Goal: Navigation & Orientation: Find specific page/section

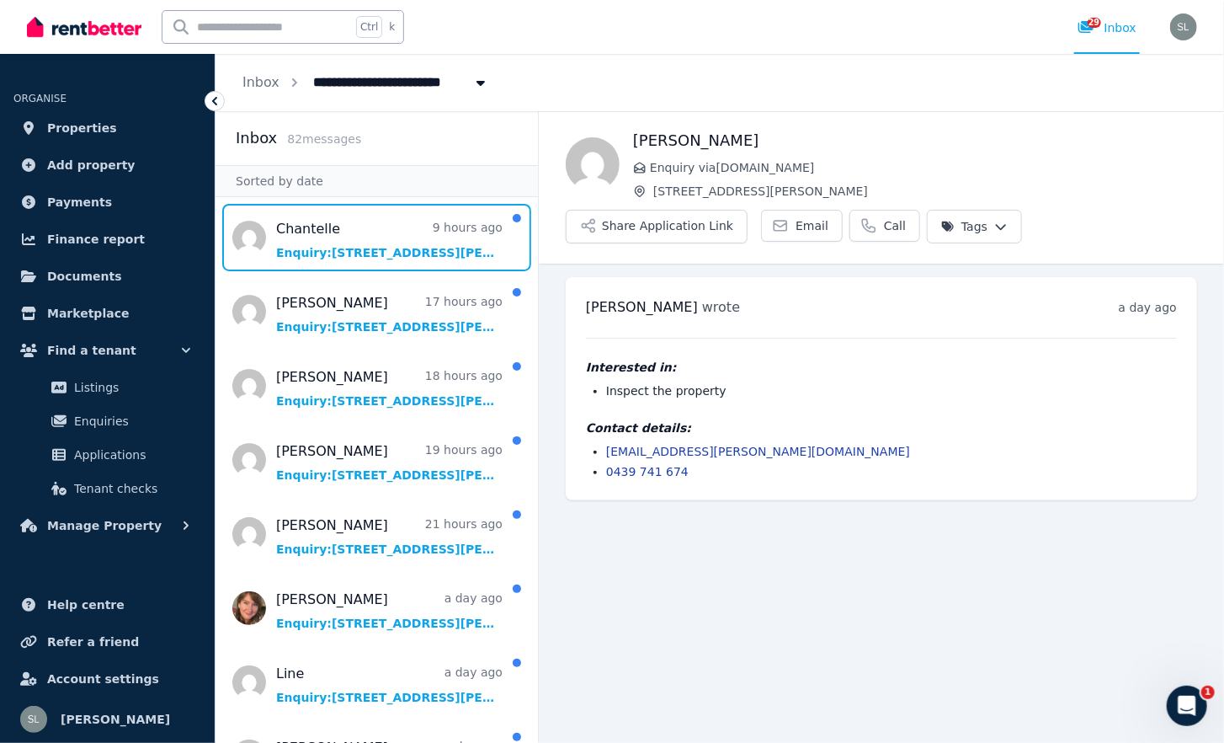
click at [370, 244] on span "Message list" at bounding box center [377, 237] width 323 height 67
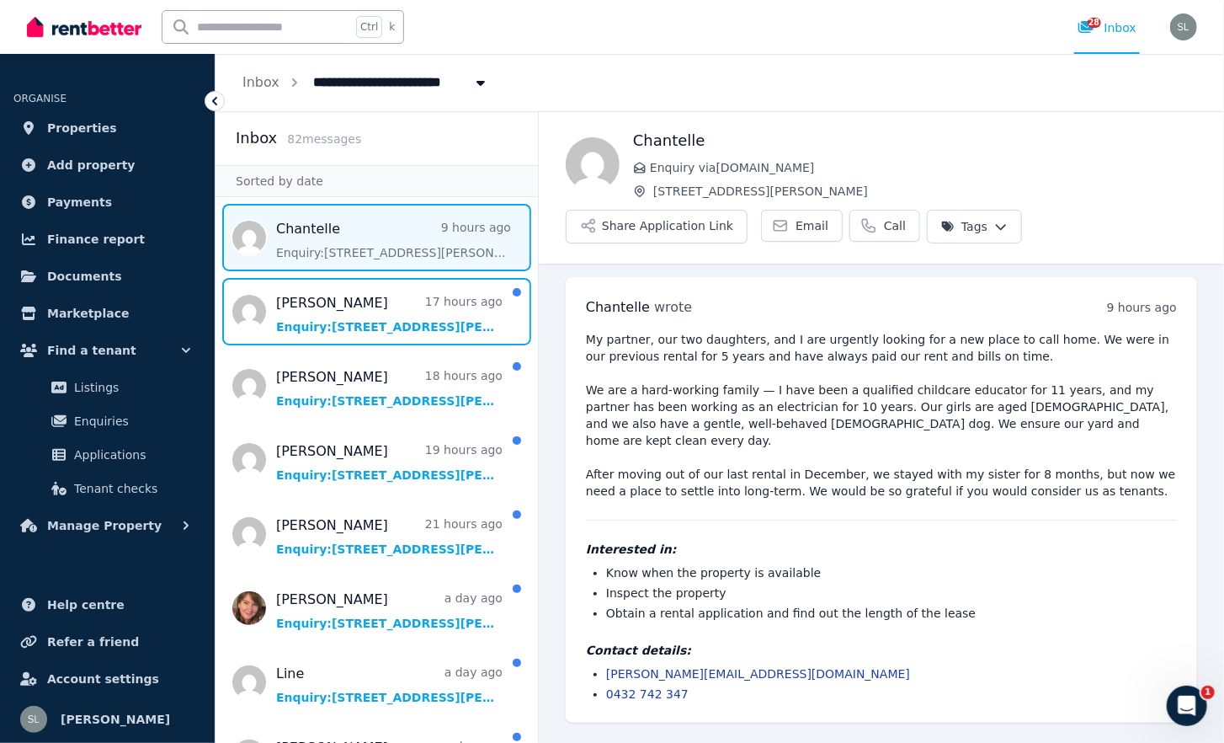
click at [292, 321] on span "Message list" at bounding box center [377, 311] width 323 height 67
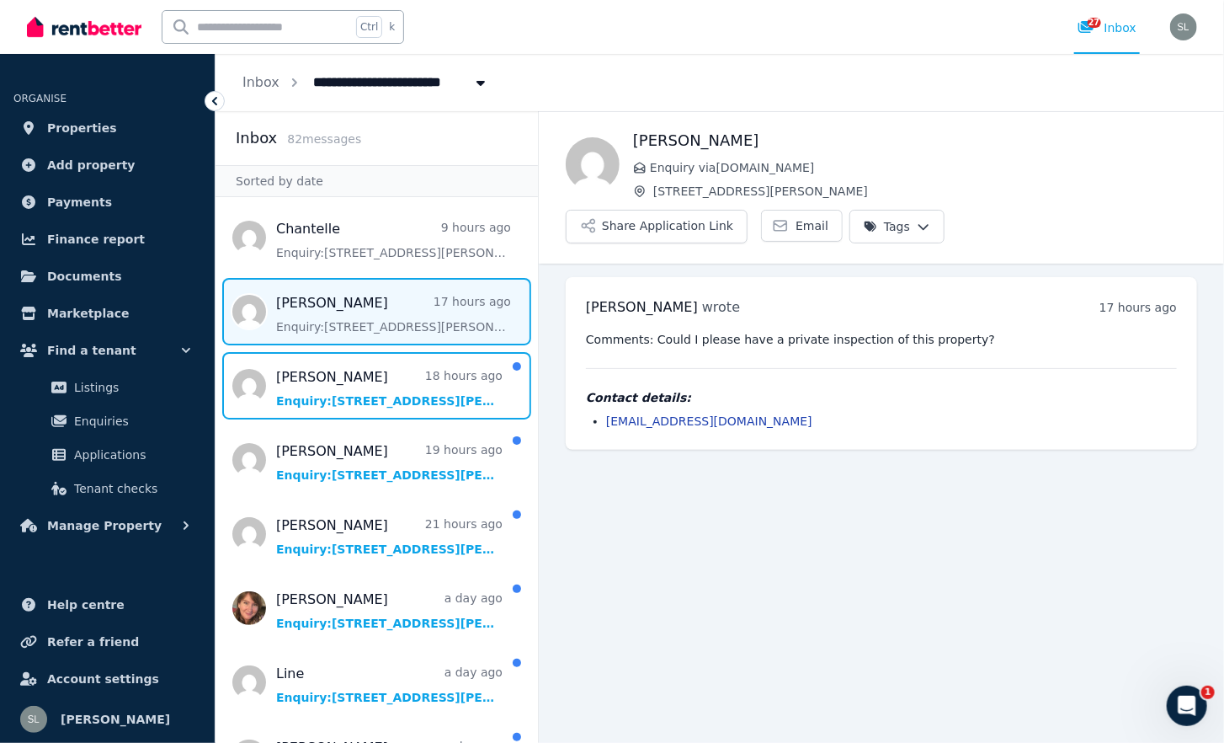
click at [299, 377] on span "Message list" at bounding box center [377, 385] width 323 height 67
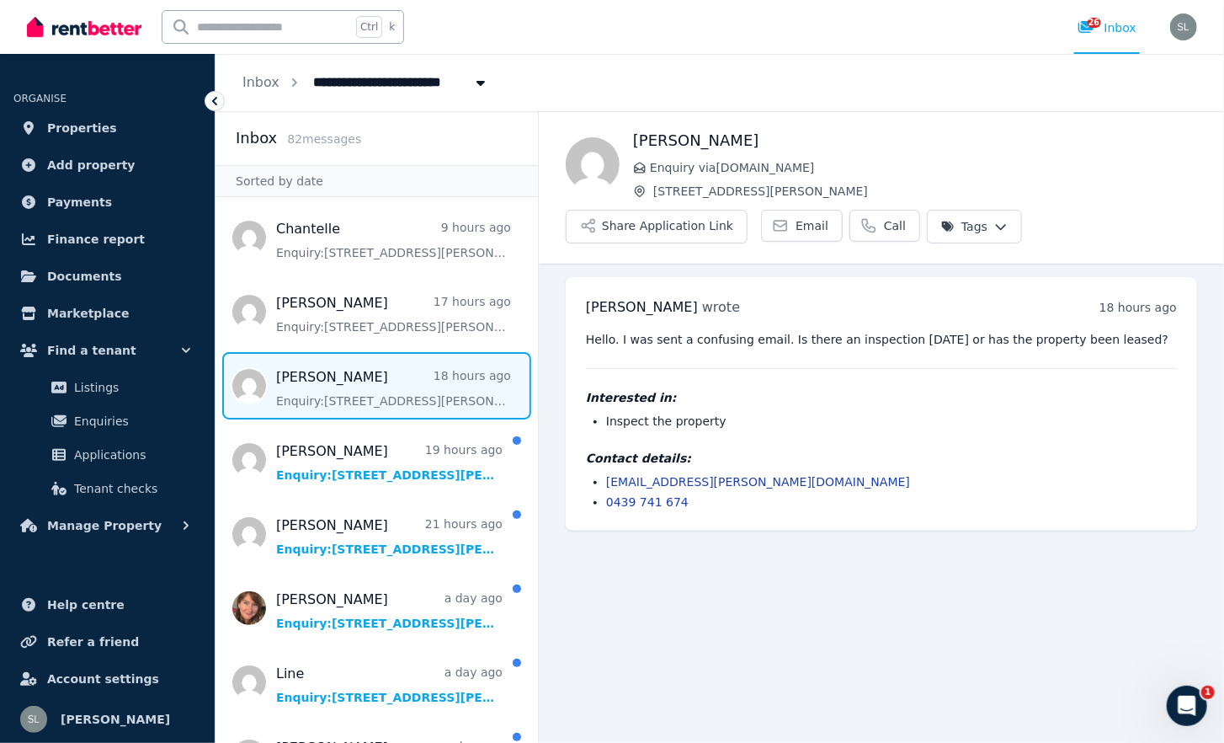
click at [779, 220] on link "Email" at bounding box center [802, 226] width 82 height 32
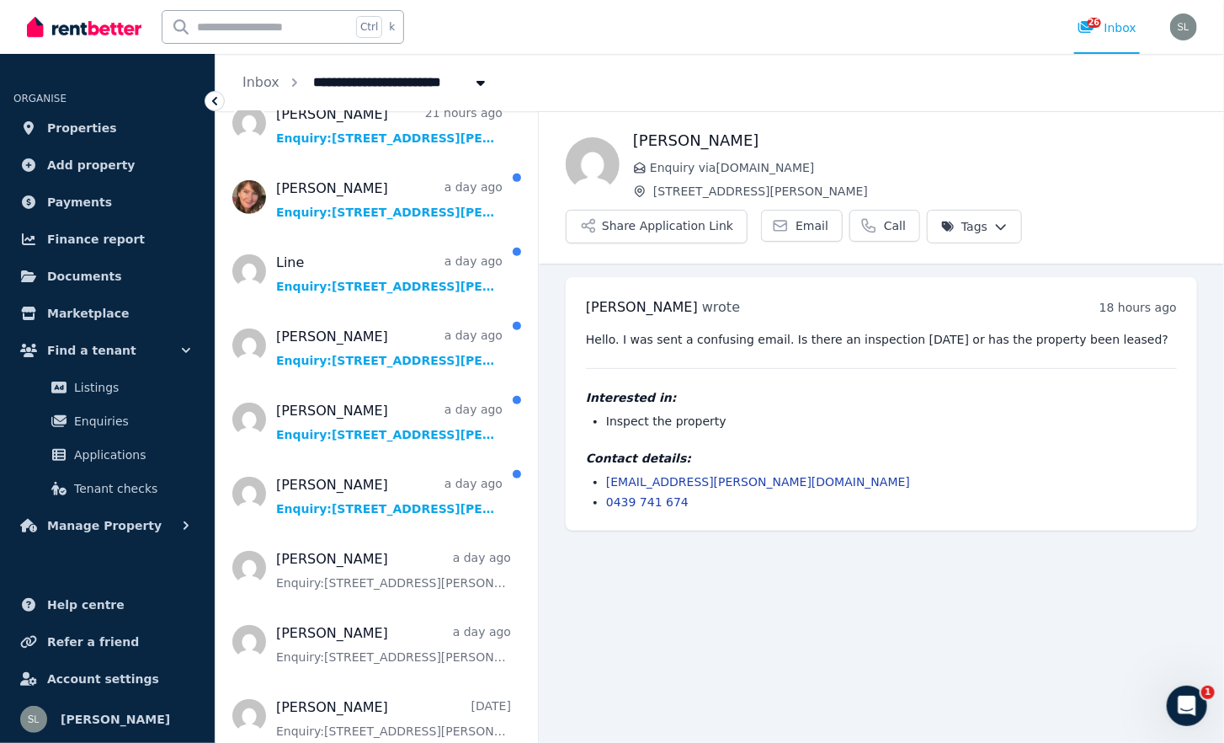
scroll to position [411, 0]
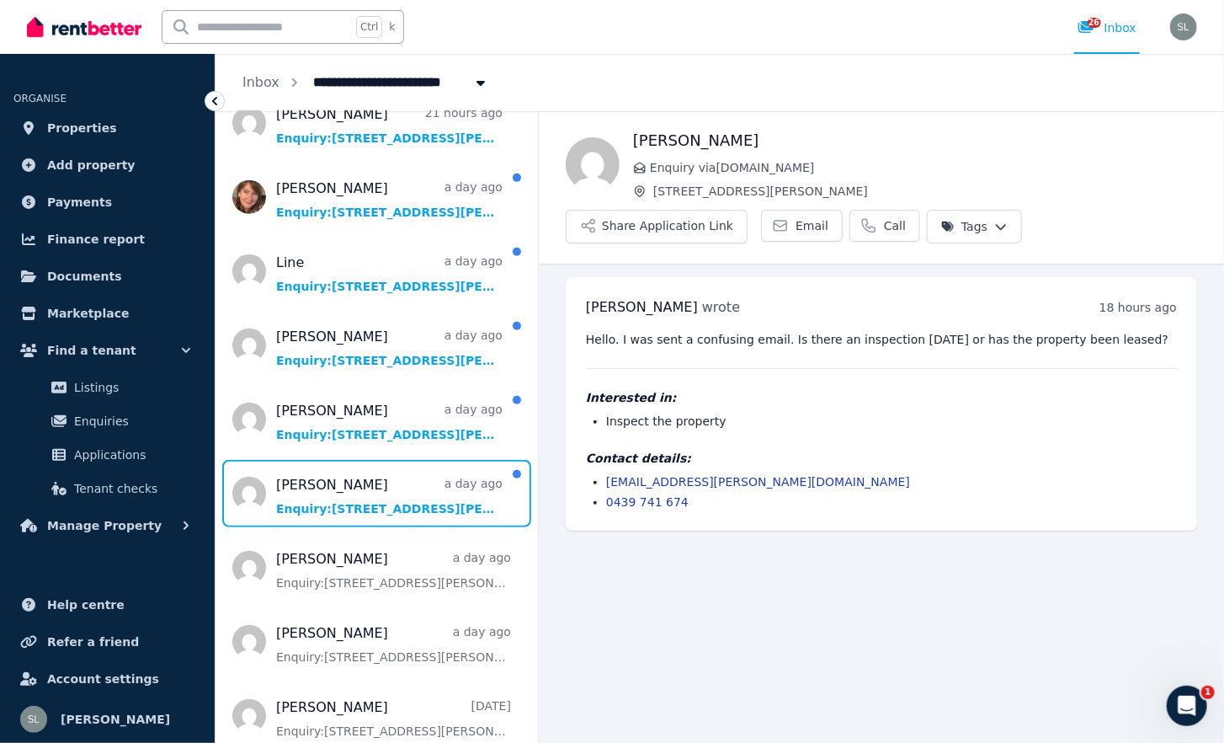
click at [383, 503] on span "Message list" at bounding box center [377, 493] width 323 height 67
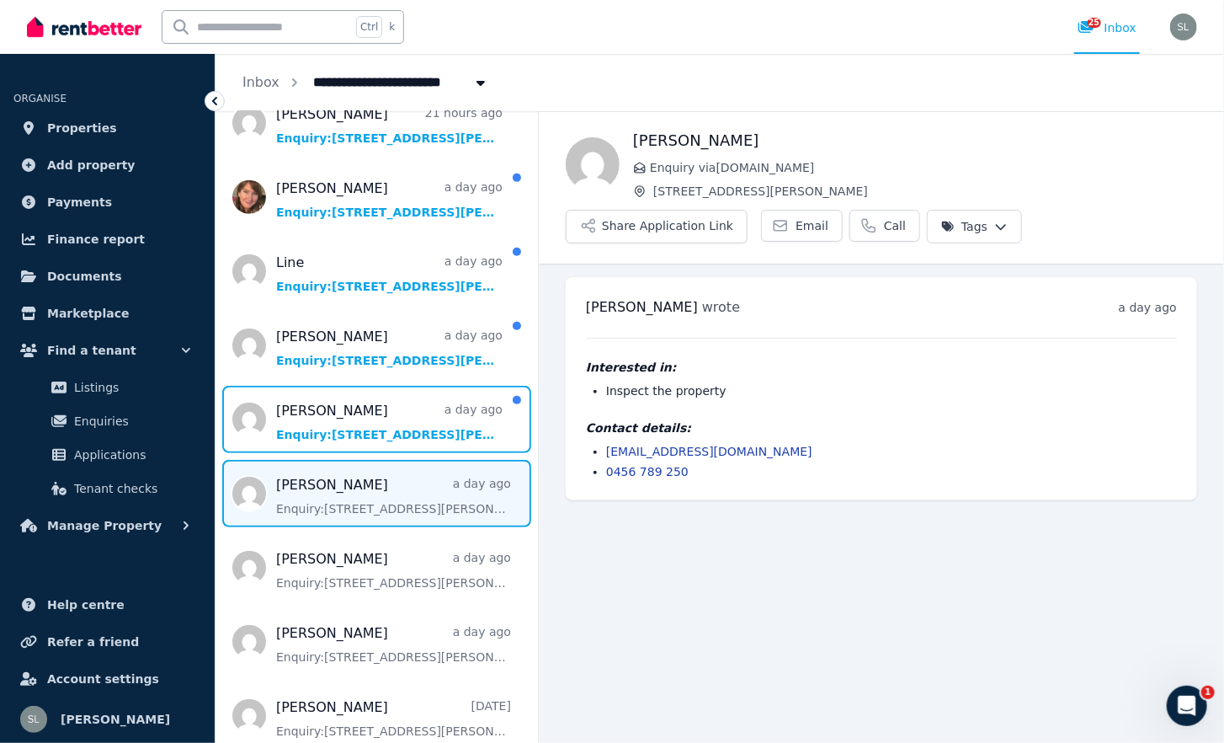
click at [357, 435] on span "Message list" at bounding box center [377, 419] width 323 height 67
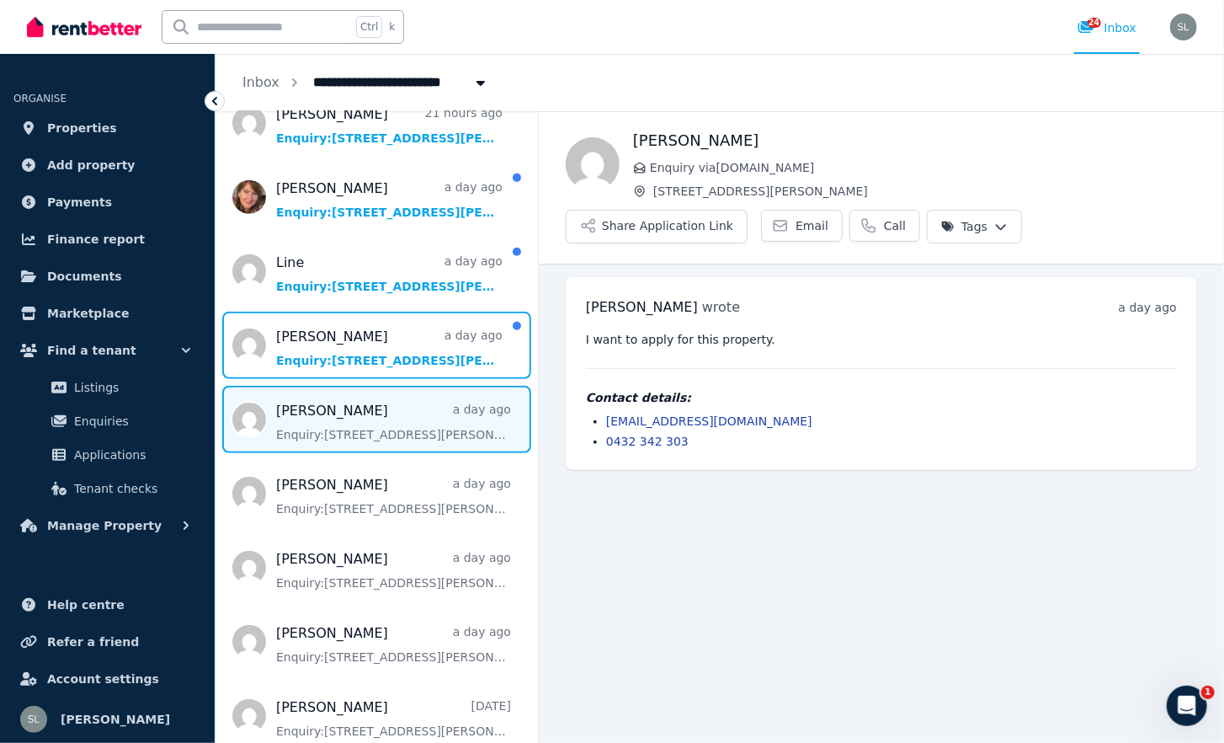
click at [330, 362] on span "Message list" at bounding box center [377, 345] width 323 height 67
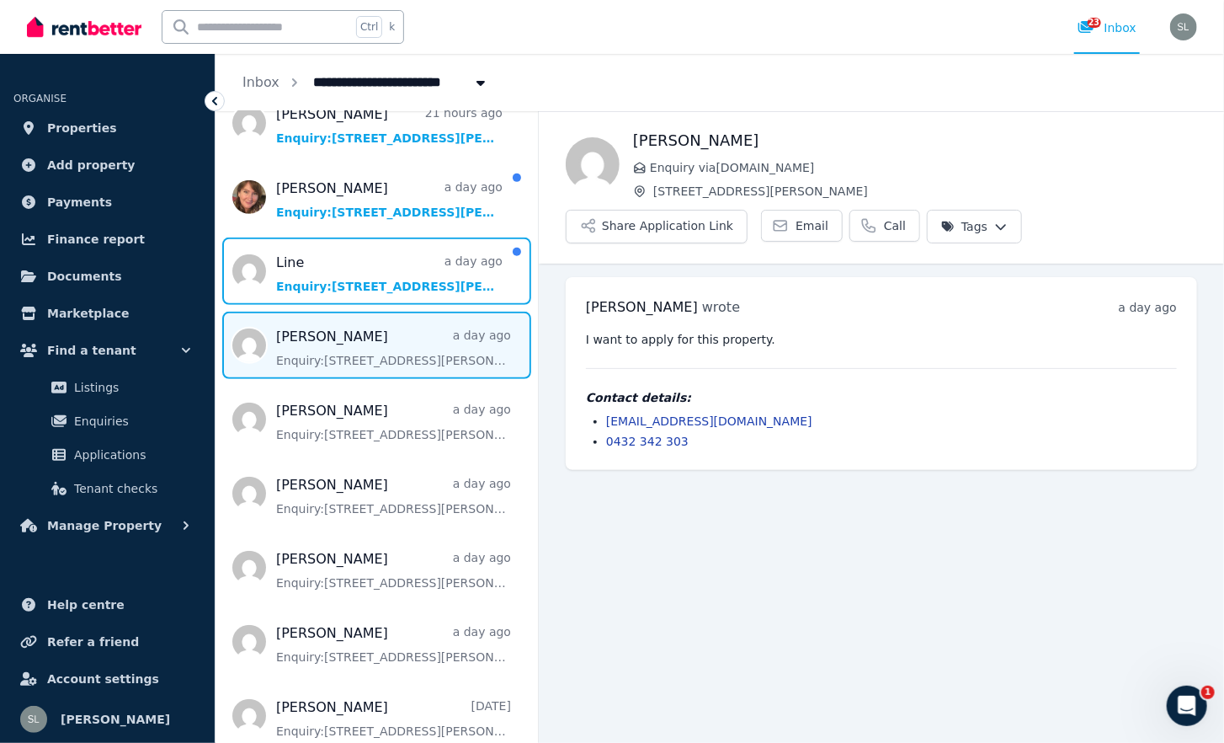
click at [354, 284] on span "Message list" at bounding box center [377, 270] width 323 height 67
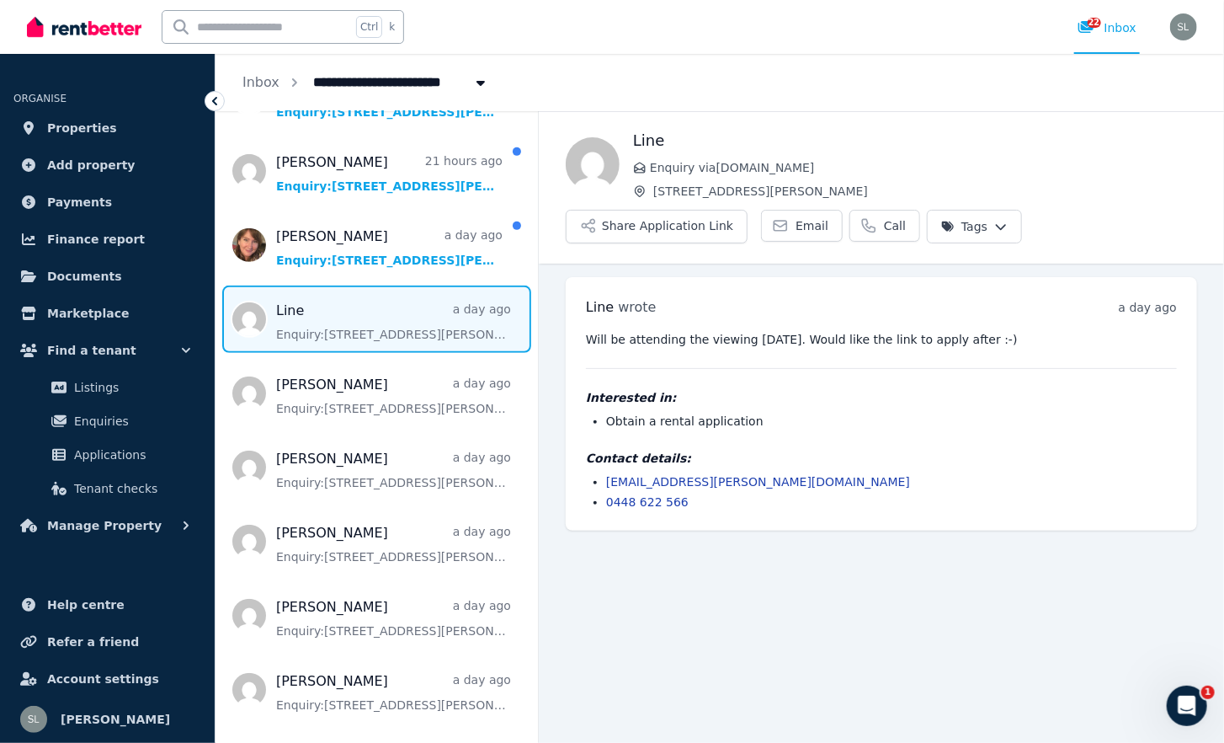
scroll to position [357, 0]
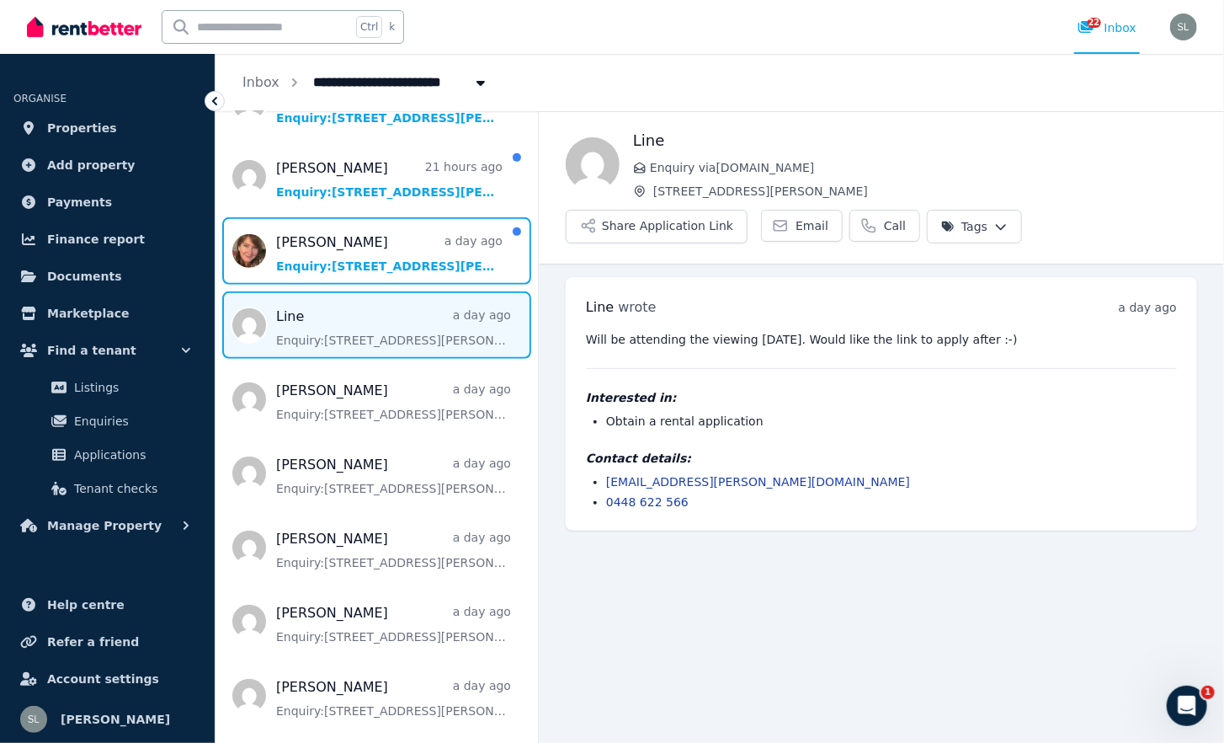
click at [344, 247] on span "Message list" at bounding box center [377, 250] width 323 height 67
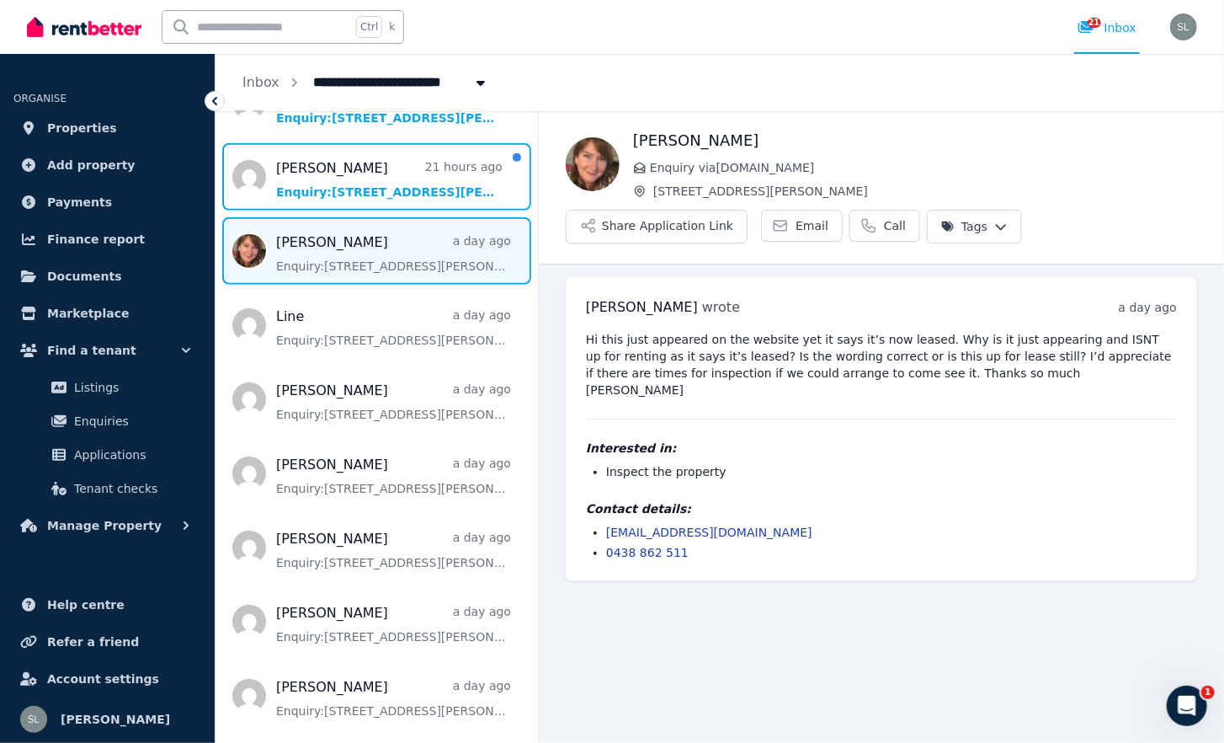
click at [372, 173] on span "Message list" at bounding box center [377, 176] width 323 height 67
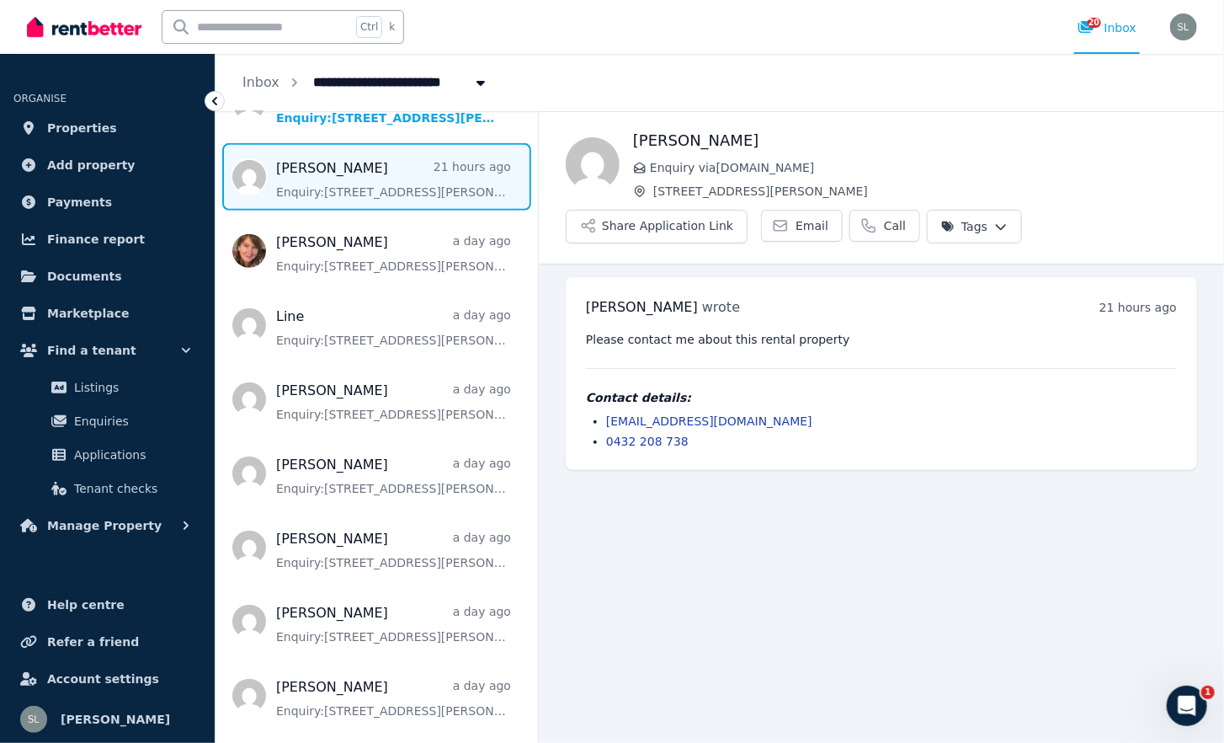
scroll to position [269, 0]
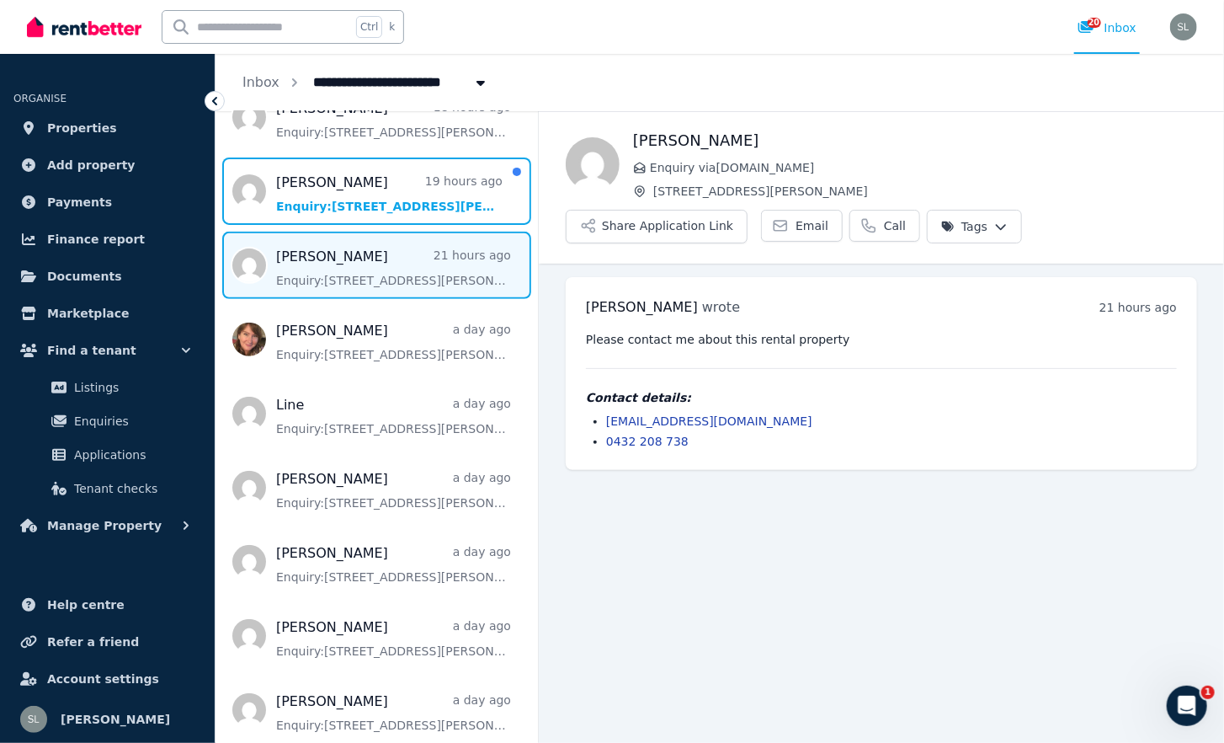
click at [361, 196] on span "Message list" at bounding box center [377, 190] width 323 height 67
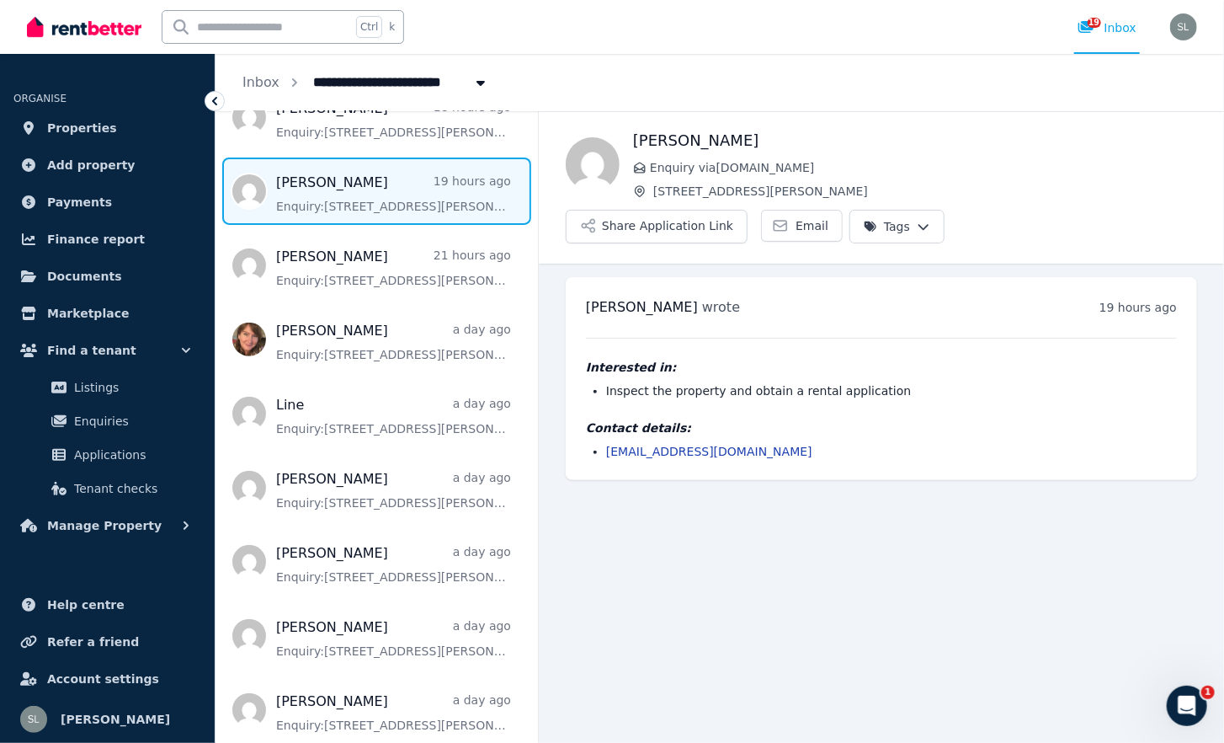
scroll to position [111, 0]
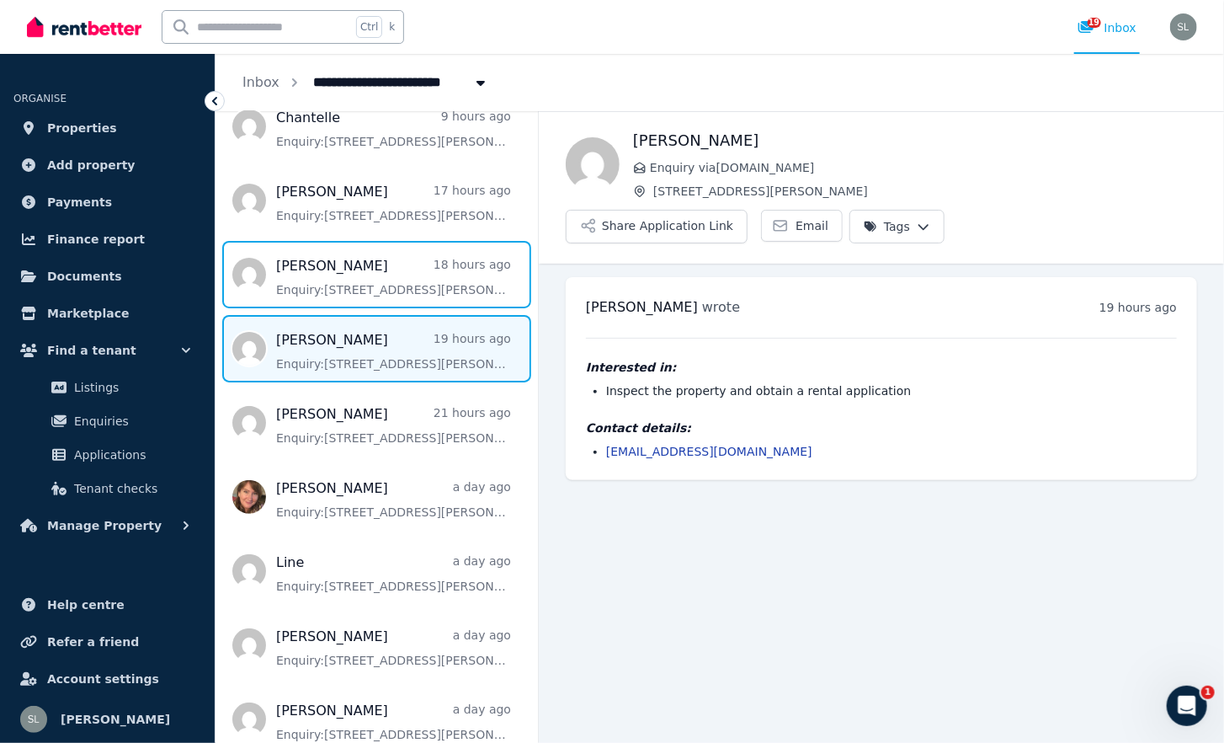
click at [337, 285] on span "Message list" at bounding box center [377, 274] width 323 height 67
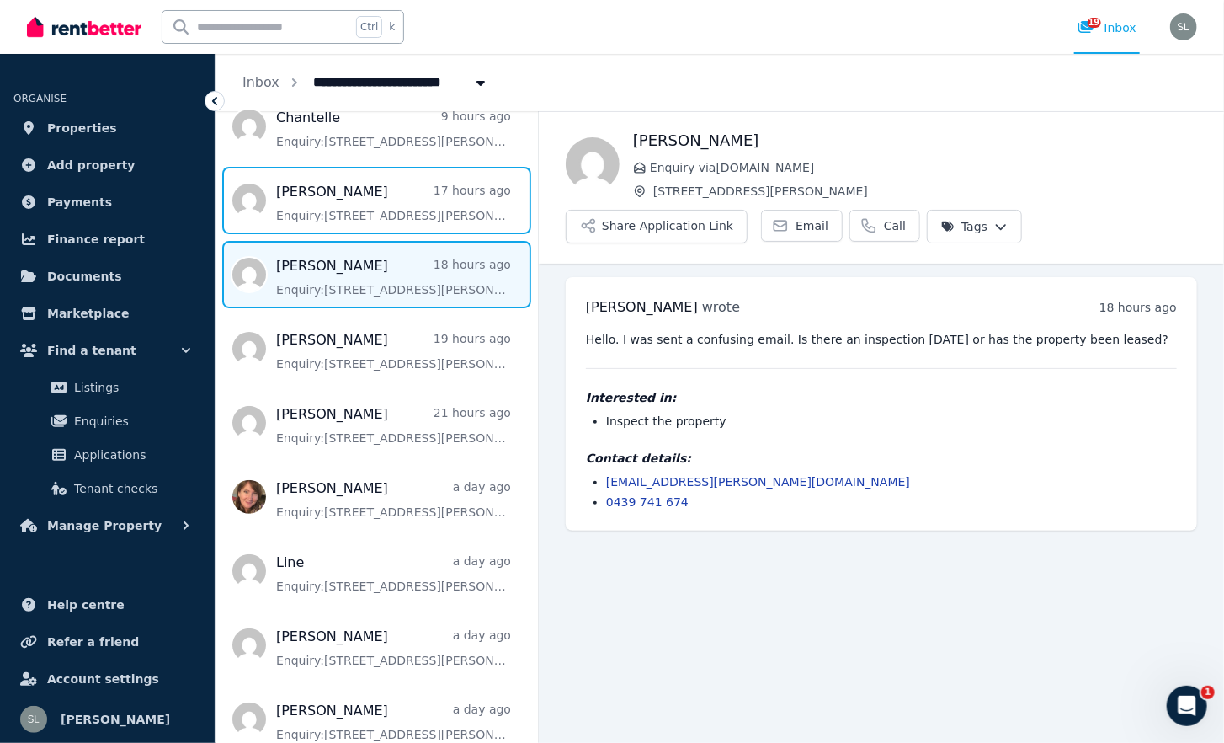
click at [333, 209] on span "Message list" at bounding box center [377, 200] width 323 height 67
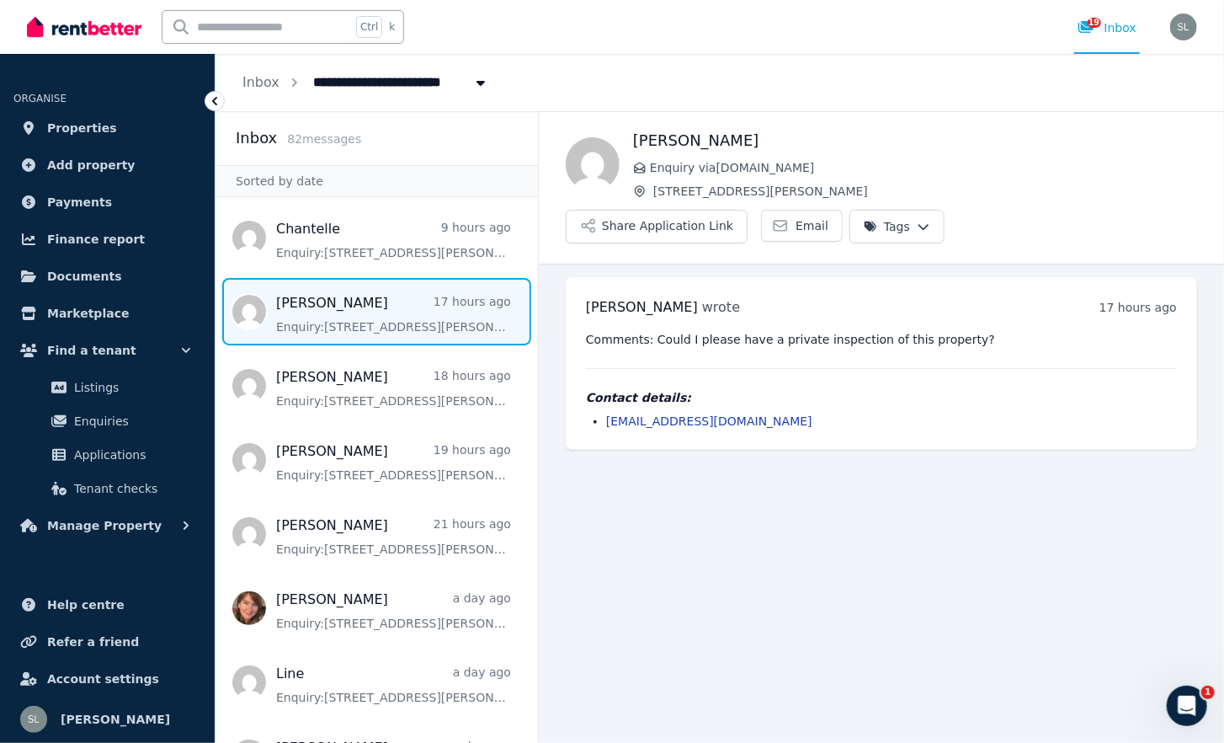
click at [104, 447] on span "Applications" at bounding box center [131, 455] width 114 height 20
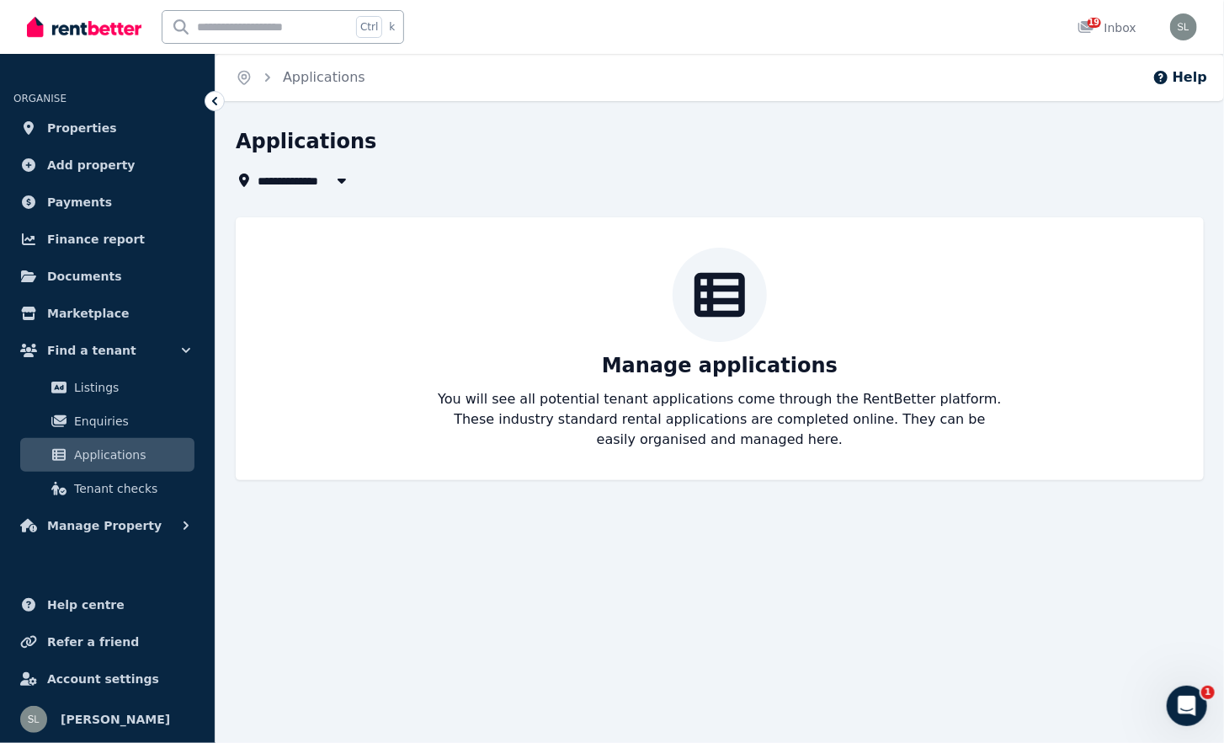
click at [282, 177] on span "All Properties" at bounding box center [312, 180] width 109 height 20
type input "**********"
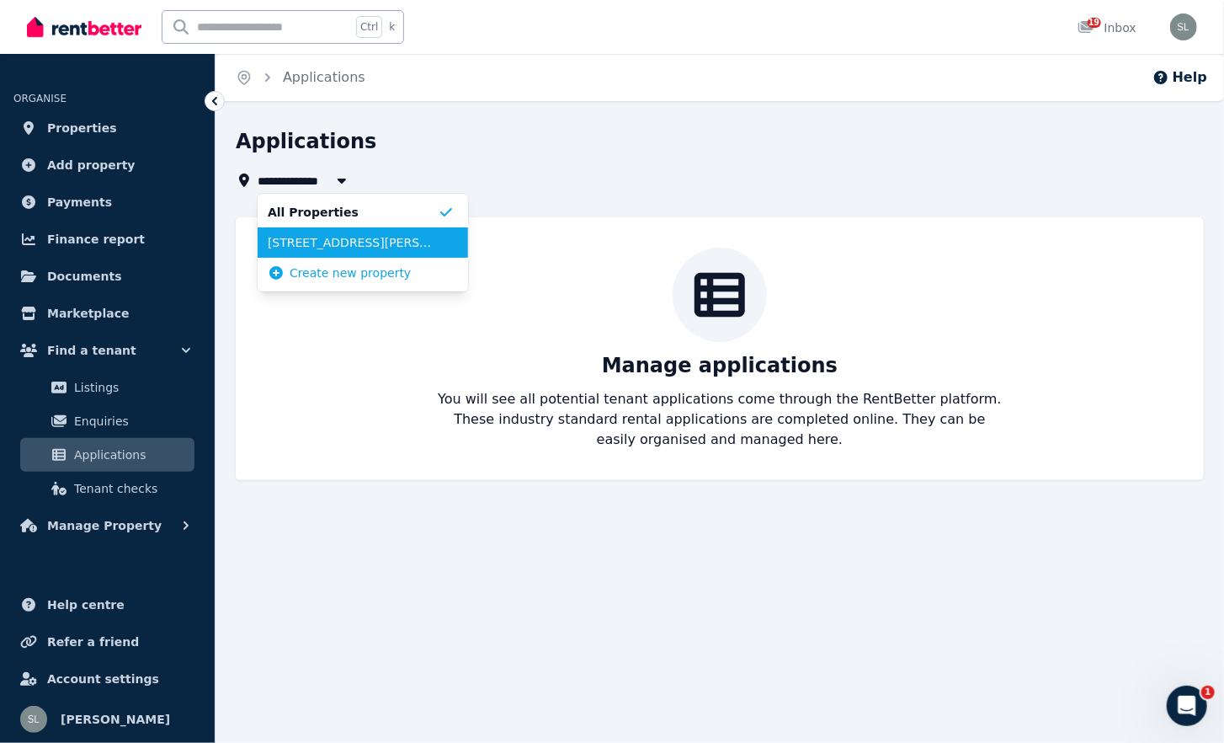
click at [289, 243] on span "[STREET_ADDRESS][PERSON_NAME]" at bounding box center [353, 242] width 170 height 17
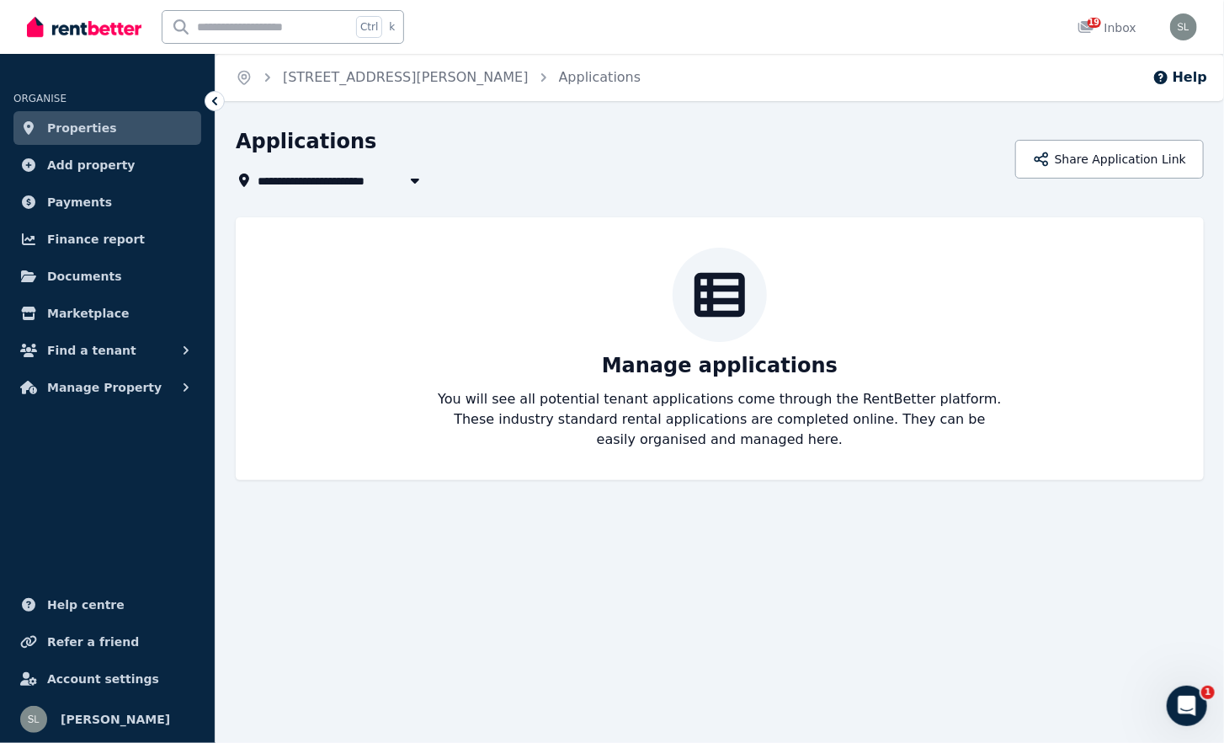
click at [94, 345] on span "Find a tenant" at bounding box center [91, 350] width 89 height 20
click at [101, 383] on span "Listings" at bounding box center [131, 387] width 114 height 20
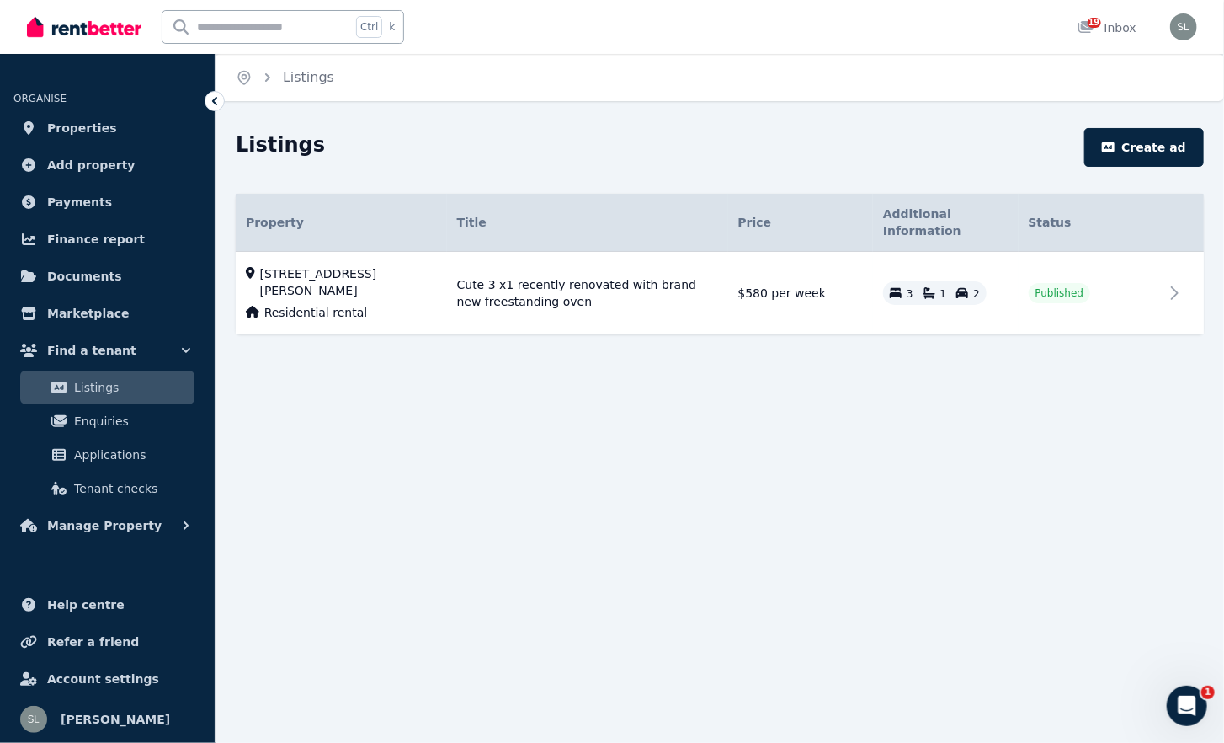
click at [1183, 283] on icon at bounding box center [1175, 293] width 20 height 20
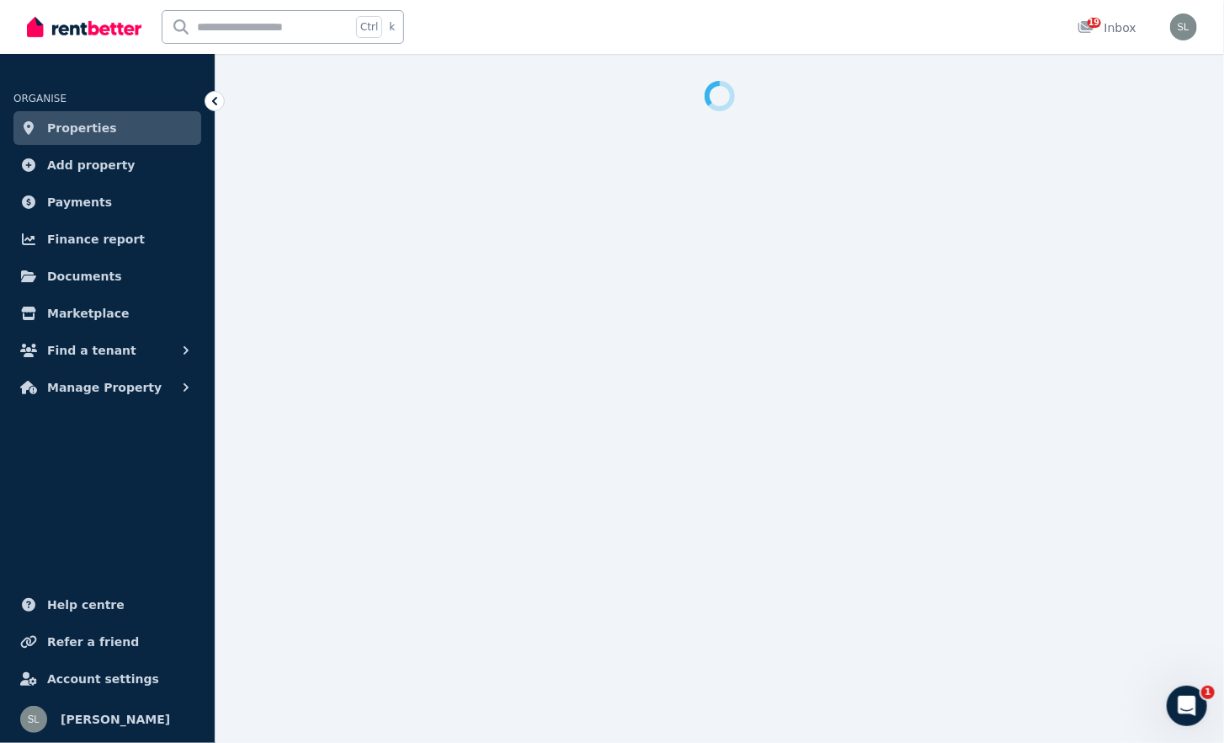
select select "**"
select select "**********"
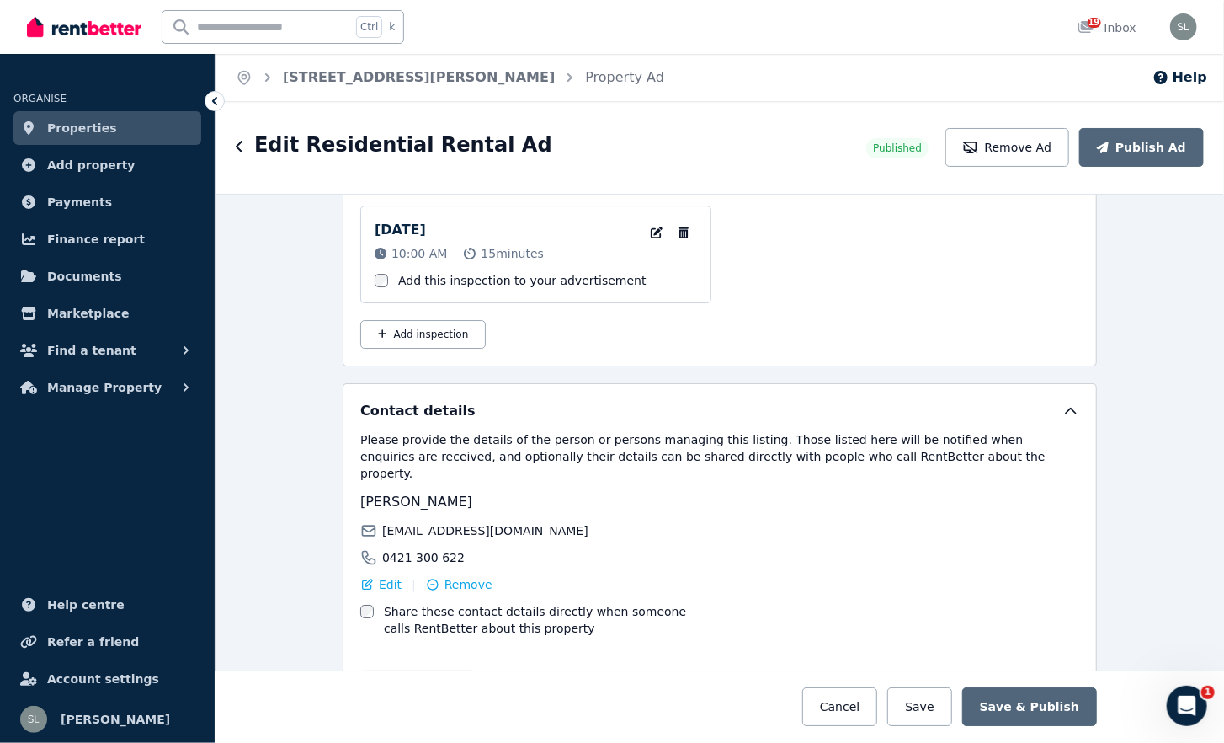
scroll to position [2812, 0]
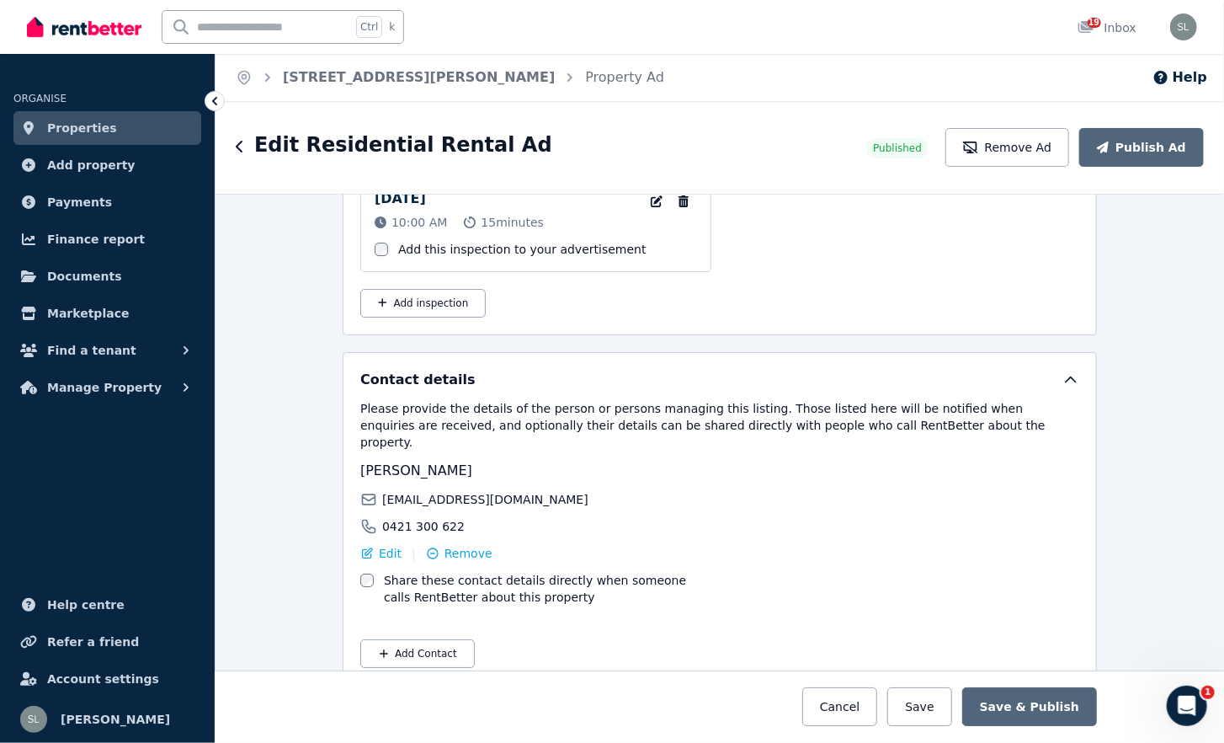
click at [84, 244] on span "Finance report" at bounding box center [96, 239] width 98 height 20
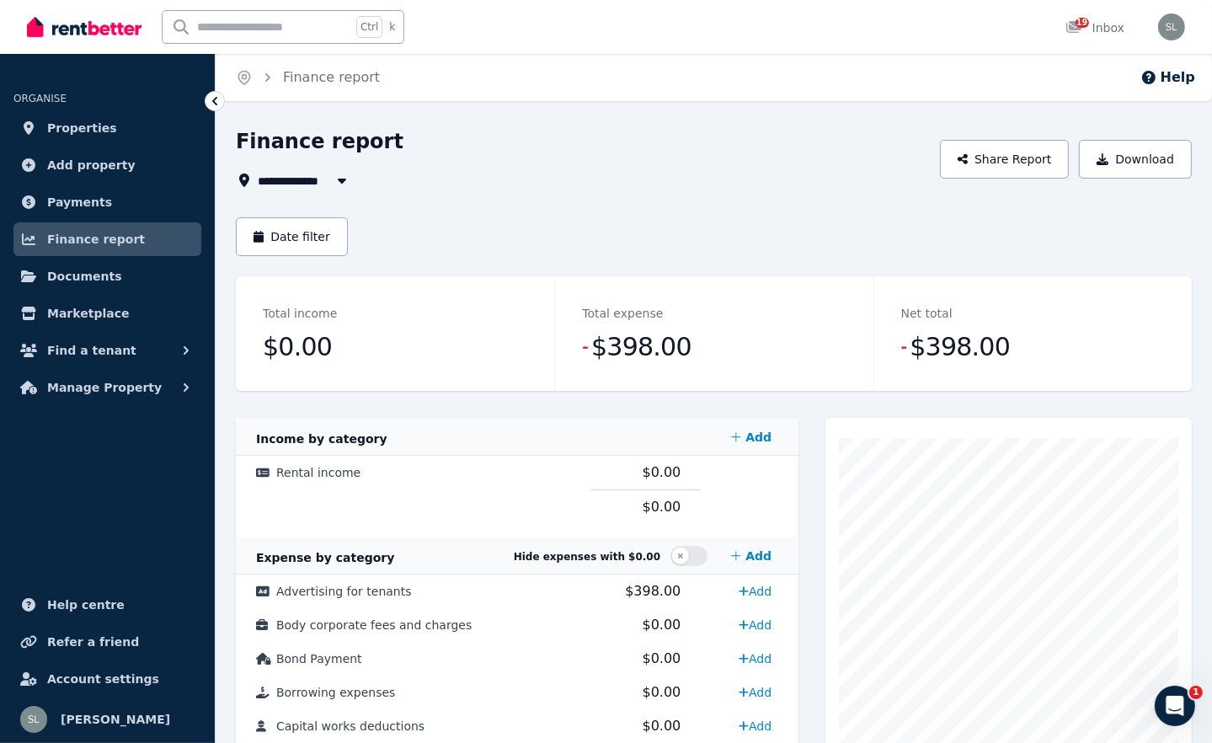
click at [70, 206] on span "Payments" at bounding box center [79, 202] width 65 height 20
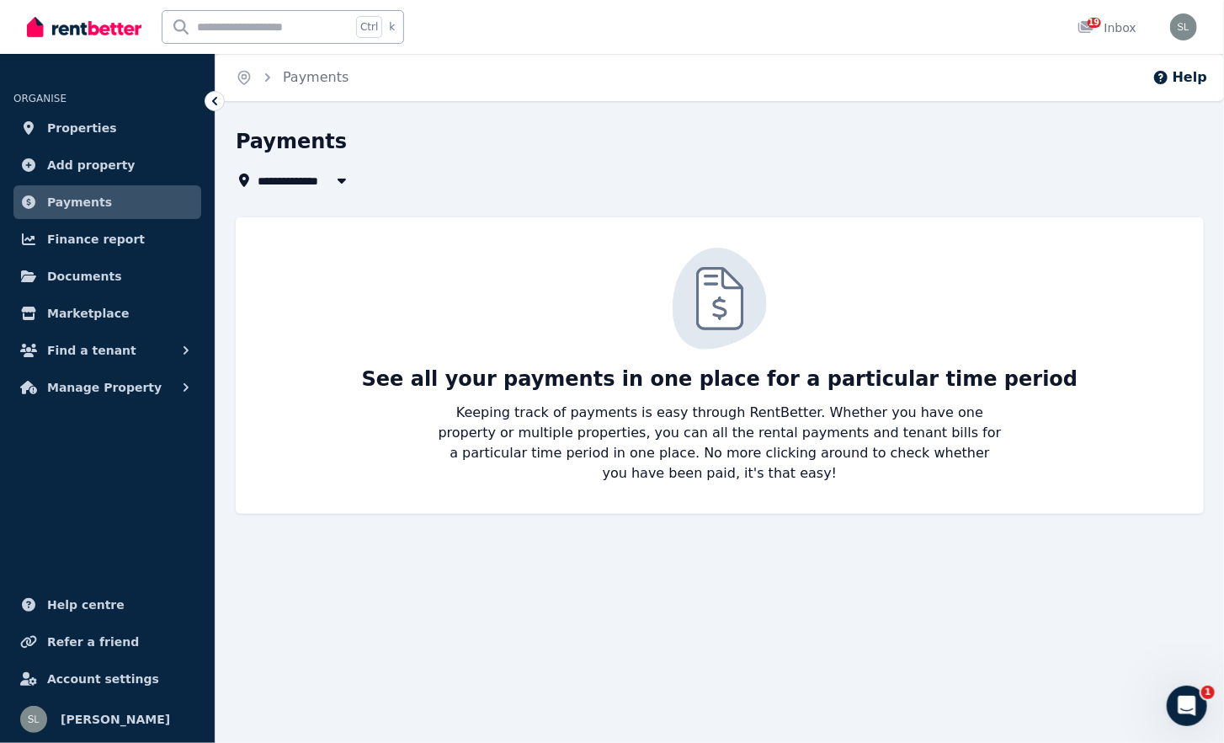
click at [71, 169] on span "Add property" at bounding box center [91, 165] width 88 height 20
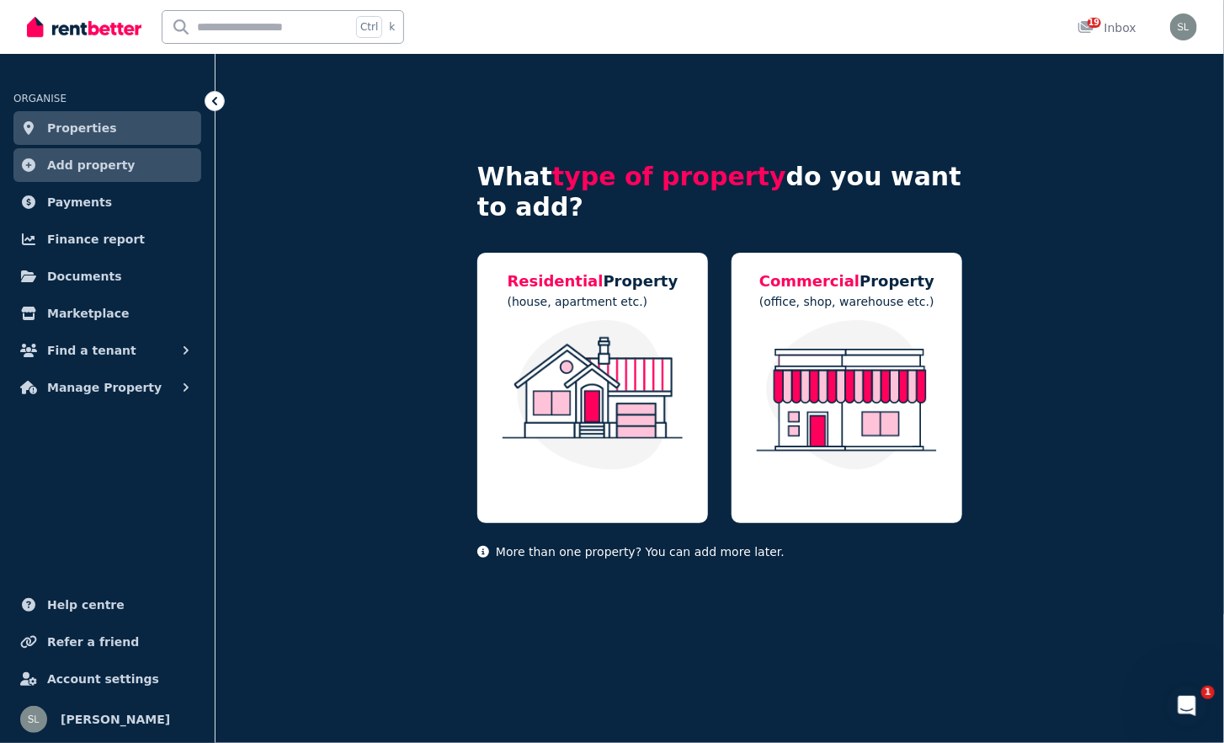
click at [83, 123] on span "Properties" at bounding box center [82, 128] width 70 height 20
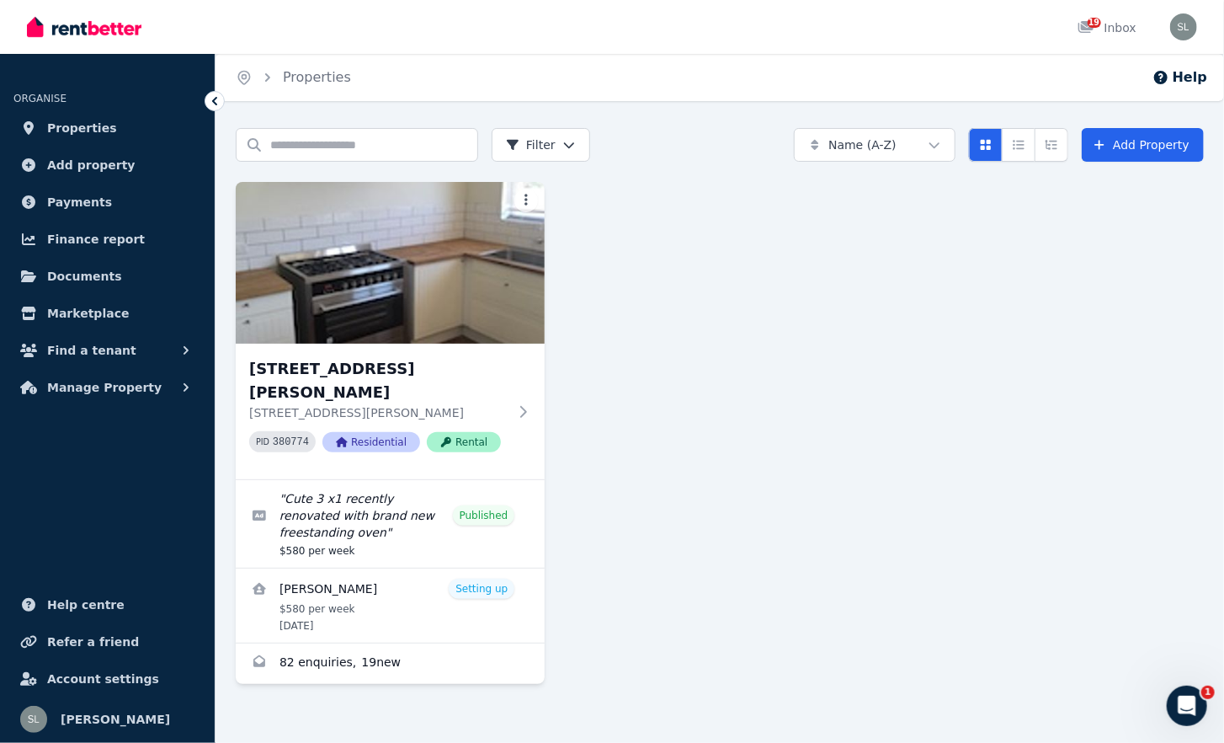
click at [394, 643] on link "Enquiries for 67 Woolgar Way, Lockridge" at bounding box center [390, 663] width 309 height 40
